Goal: Transaction & Acquisition: Book appointment/travel/reservation

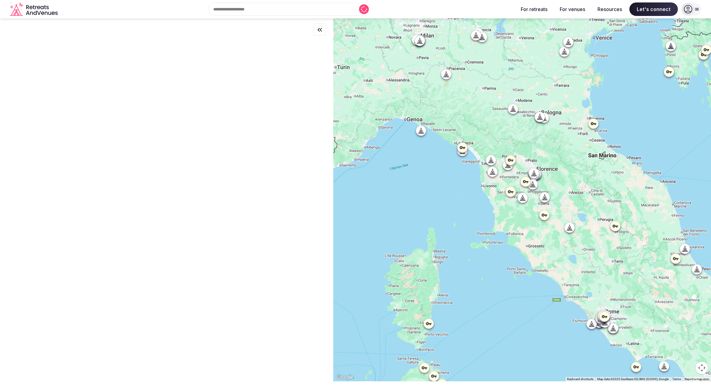
click at [37, 13] on icon "Retreats and Venues company logo" at bounding box center [34, 9] width 49 height 14
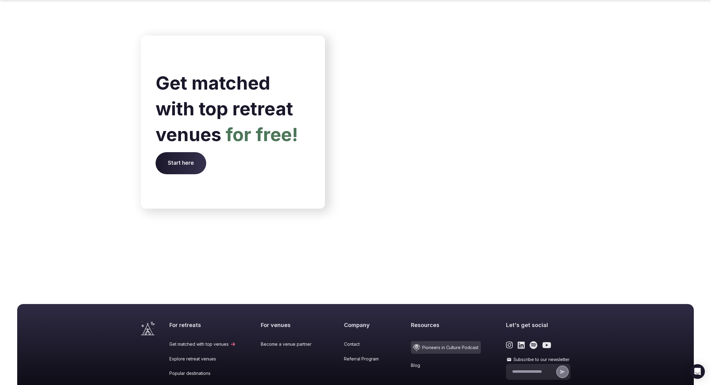
scroll to position [2351, 0]
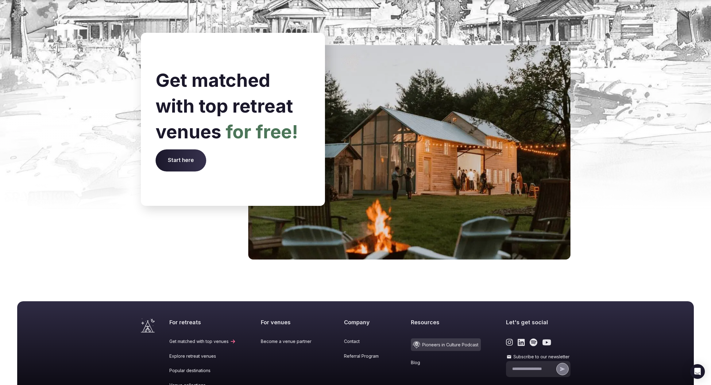
click at [192, 368] on link "Popular destinations" at bounding box center [202, 371] width 67 height 6
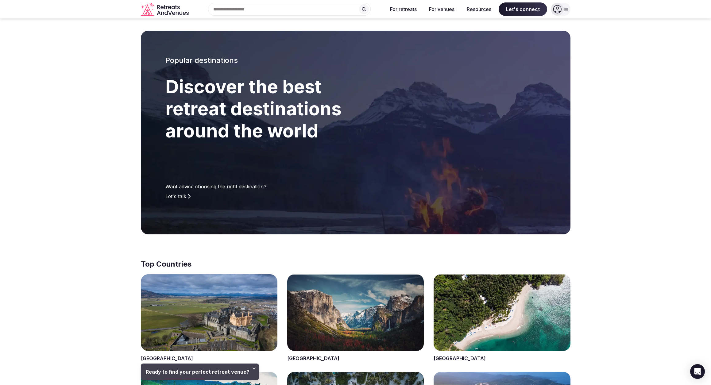
click at [347, 305] on span at bounding box center [355, 318] width 137 height 88
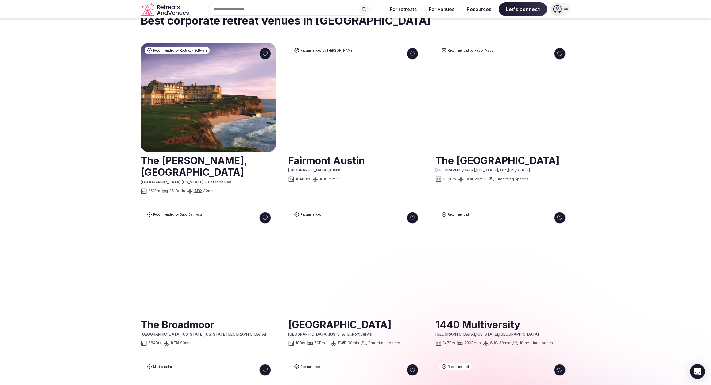
scroll to position [296, 0]
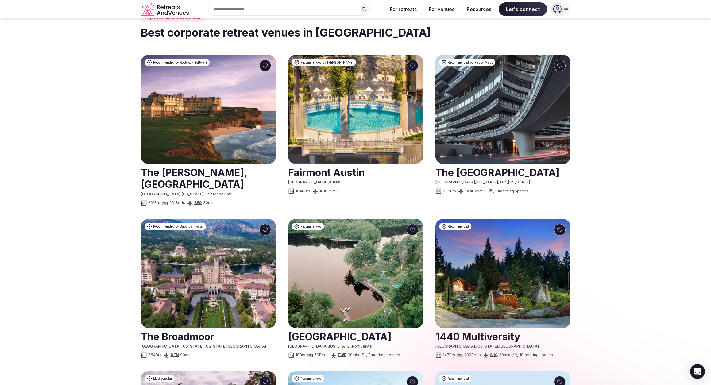
click at [214, 172] on link at bounding box center [208, 178] width 135 height 27
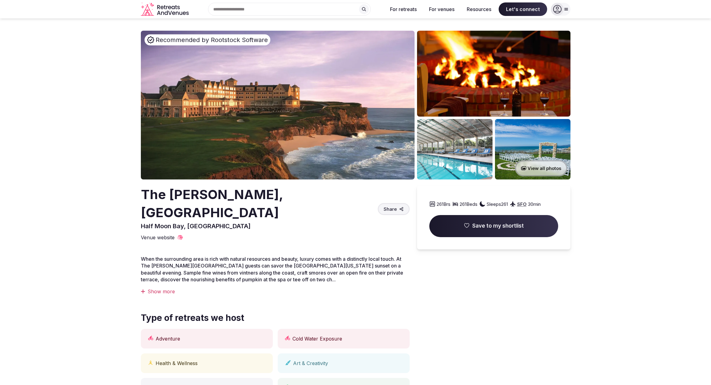
click at [164, 10] on icon "Retreats and Venues company logo" at bounding box center [165, 9] width 49 height 14
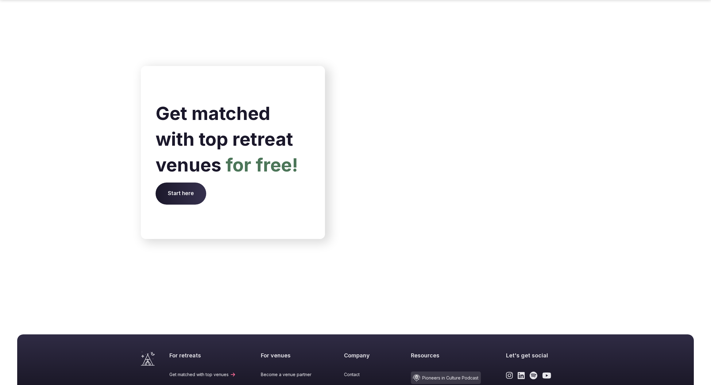
scroll to position [2441, 0]
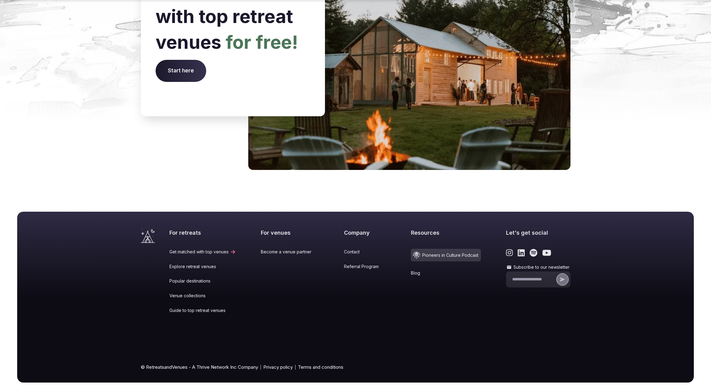
click at [181, 278] on link "Popular destinations" at bounding box center [202, 281] width 67 height 6
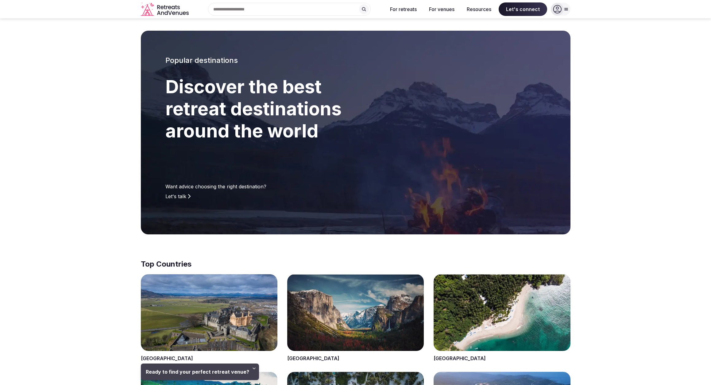
click at [358, 311] on span at bounding box center [355, 318] width 137 height 88
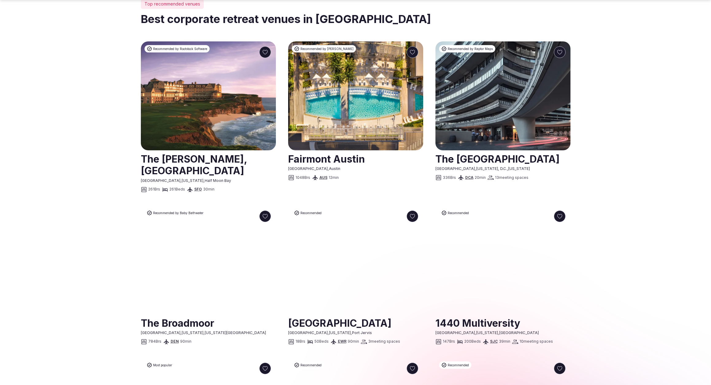
scroll to position [312, 0]
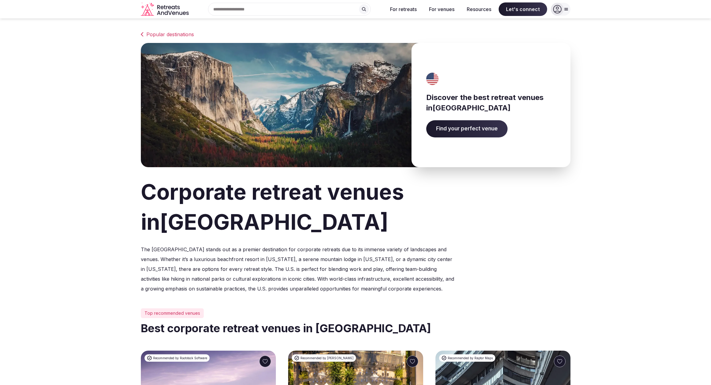
scroll to position [312, 0]
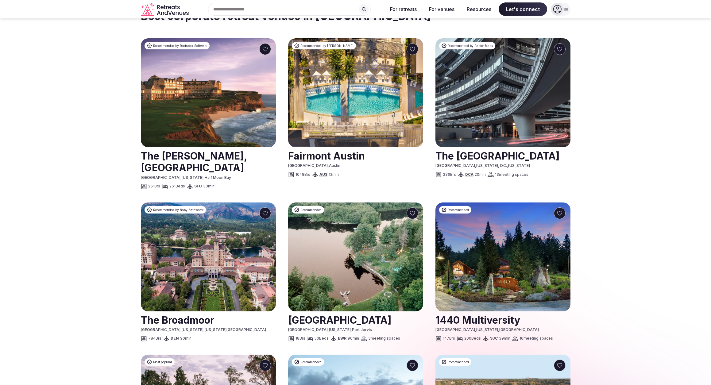
click at [241, 12] on div "Recent searches Los Angeles, CA Italy Mexico Search Popular Destinations Toscan…" at bounding box center [287, 9] width 192 height 13
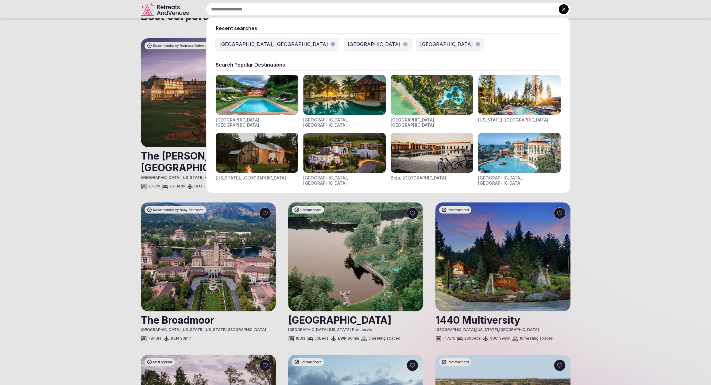
drag, startPoint x: 226, startPoint y: 275, endPoint x: 211, endPoint y: 283, distance: 17.3
click at [226, 275] on div at bounding box center [355, 192] width 711 height 385
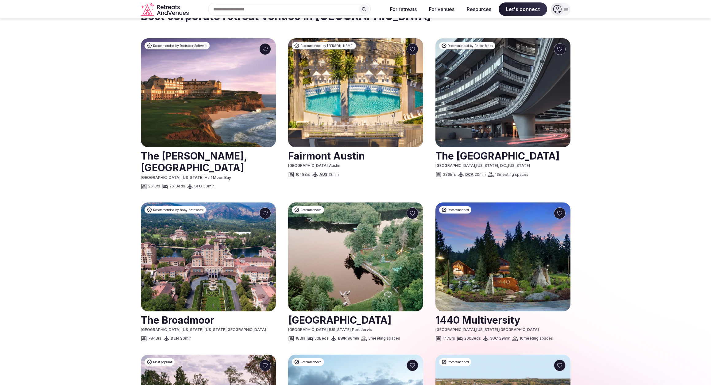
click at [177, 320] on link at bounding box center [208, 319] width 135 height 15
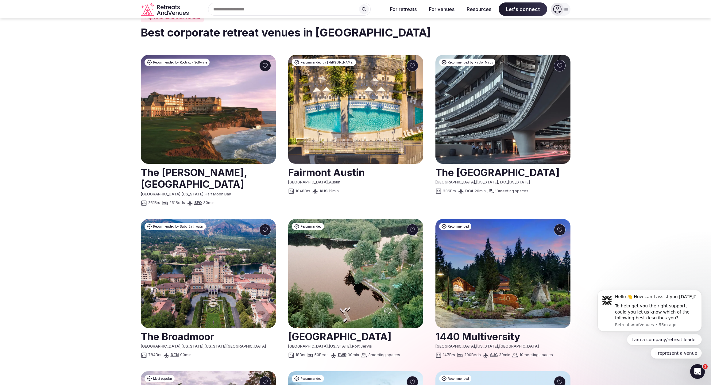
click at [100, 193] on section "Popular destinations Discover the best retreat venues in United States Find you…" at bounding box center [355, 277] width 711 height 1109
click at [180, 175] on link at bounding box center [208, 178] width 135 height 27
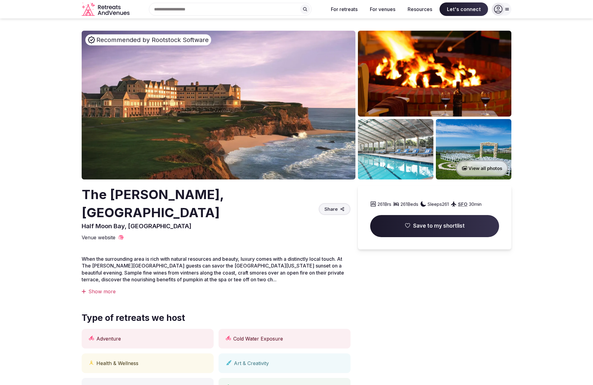
click at [336, 206] on span "Share" at bounding box center [330, 209] width 13 height 6
click at [316, 219] on div "The Ritz-Carlton, Half Moon Bay Half Moon Bay, United States Share 261 Brs 261 …" at bounding box center [216, 213] width 269 height 55
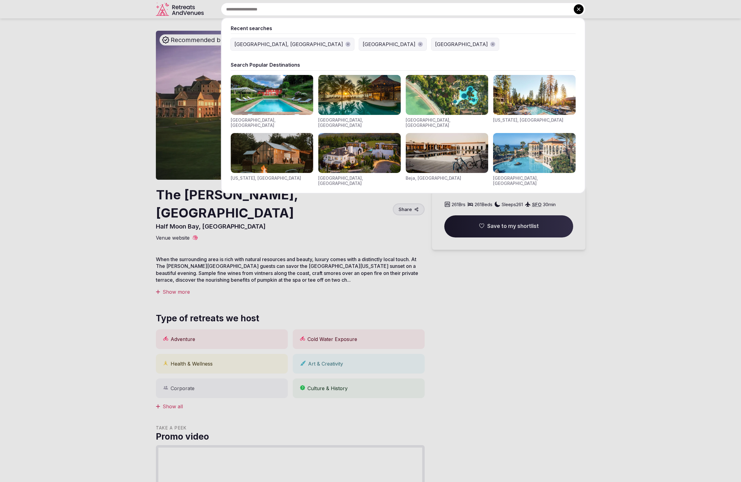
click at [319, 11] on input "text" at bounding box center [403, 9] width 365 height 13
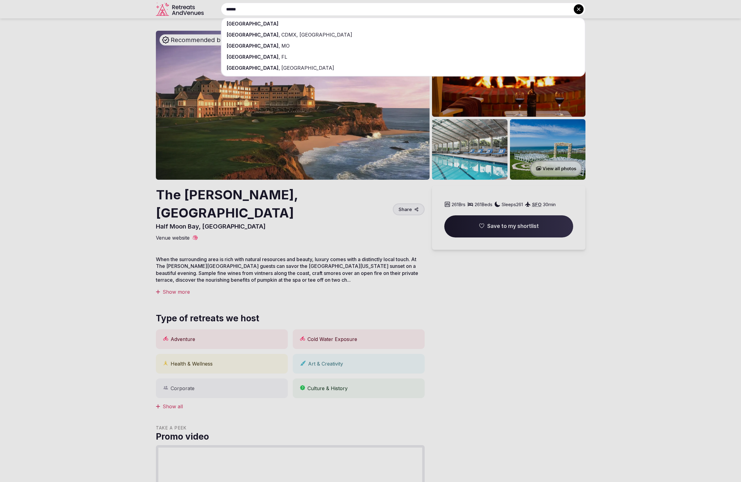
type input "******"
